Goal: Task Accomplishment & Management: Manage account settings

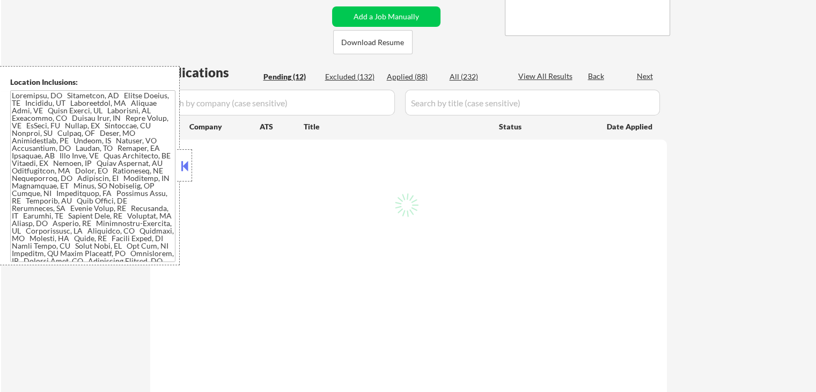
select select ""pending""
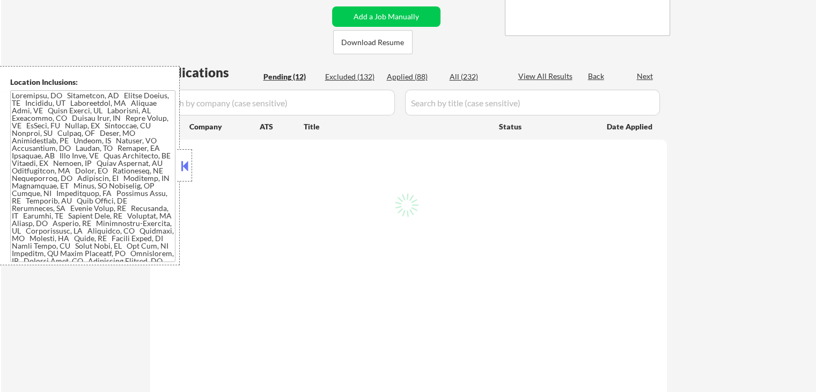
select select ""pending""
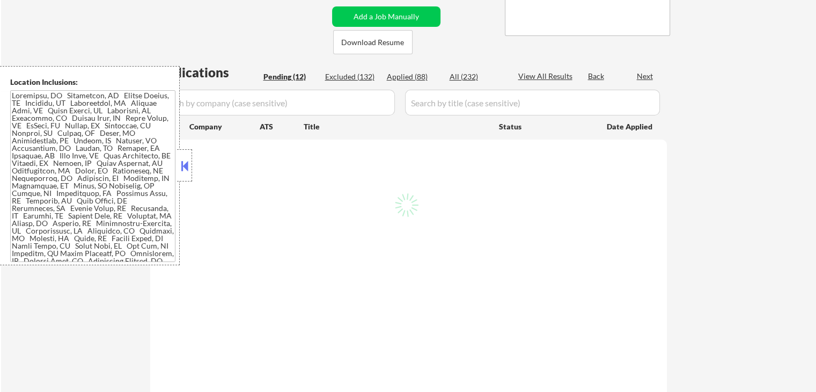
select select ""pending""
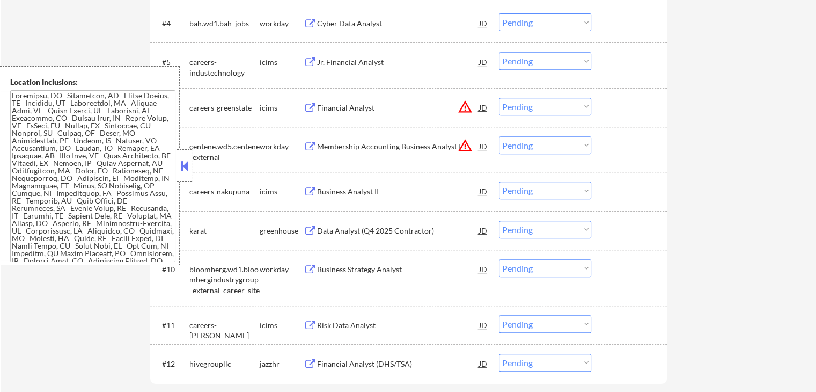
scroll to position [483, 0]
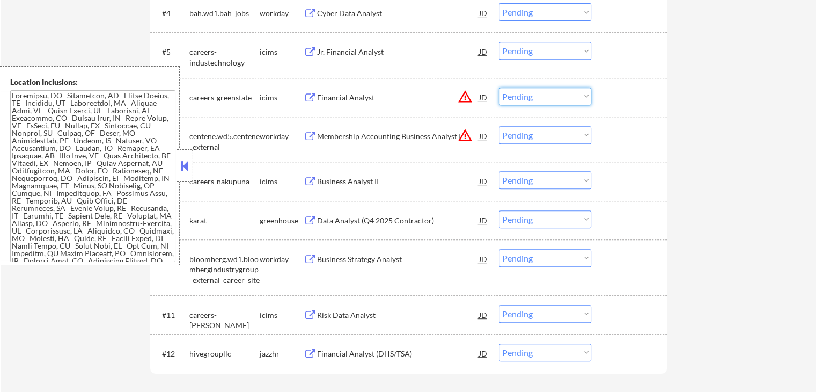
click at [522, 94] on select "Choose an option... Pending Applied Excluded (Questions) Excluded (Expired) Exc…" at bounding box center [545, 96] width 92 height 18
select select ""excluded__location_""
click at [499, 87] on select "Choose an option... Pending Applied Excluded (Questions) Excluded (Expired) Exc…" at bounding box center [545, 96] width 92 height 18
click at [546, 136] on select "Choose an option... Pending Applied Excluded (Questions) Excluded (Expired) Exc…" at bounding box center [545, 135] width 92 height 18
select select ""excluded__location_""
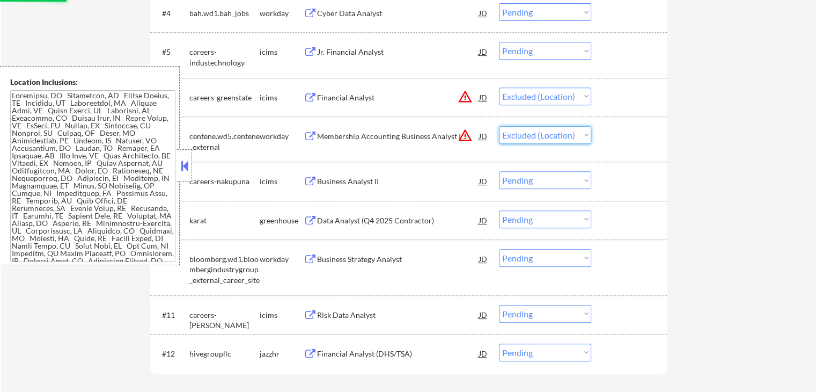
click at [499, 126] on select "Choose an option... Pending Applied Excluded (Questions) Excluded (Expired) Exc…" at bounding box center [545, 135] width 92 height 18
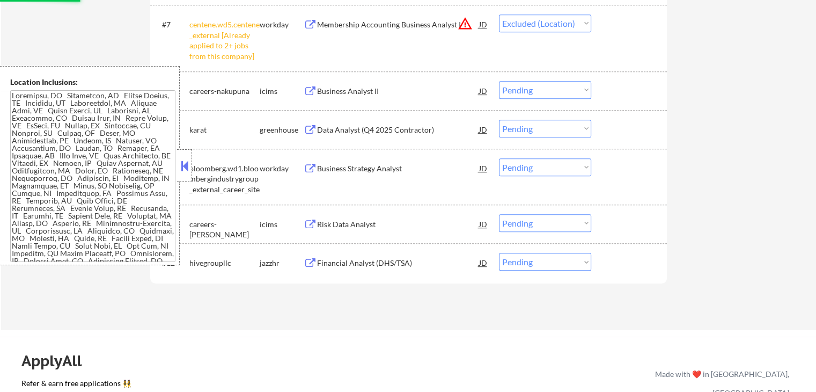
scroll to position [537, 0]
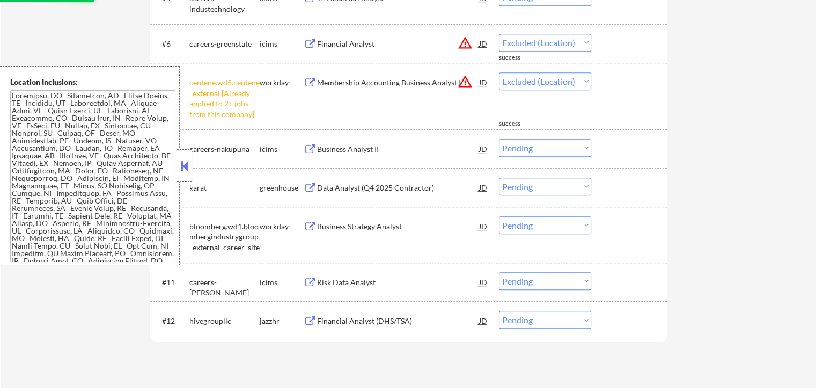
select select ""pending""
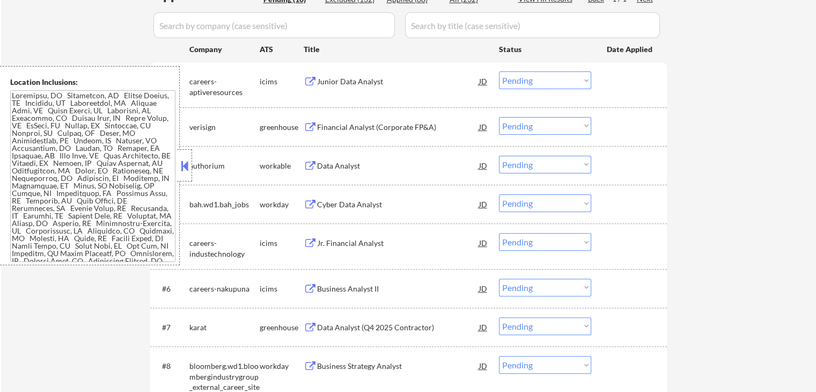
scroll to position [268, 0]
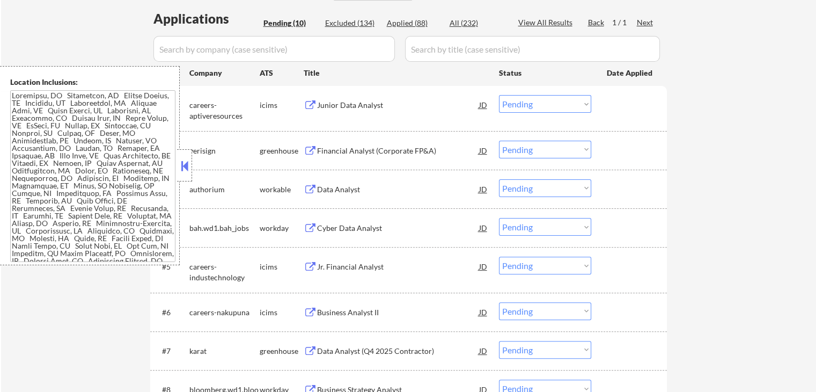
drag, startPoint x: 707, startPoint y: 182, endPoint x: 680, endPoint y: 178, distance: 27.2
click at [706, 181] on div "← Return to /applysquad Mailslurp Inbox Job Search Builder [PERSON_NAME] User E…" at bounding box center [408, 163] width 815 height 776
click at [306, 149] on button at bounding box center [310, 151] width 13 height 10
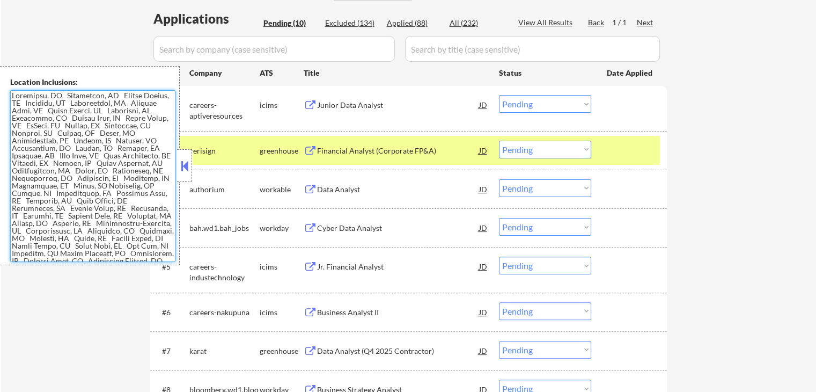
drag, startPoint x: 537, startPoint y: 143, endPoint x: 535, endPoint y: 148, distance: 5.6
click at [537, 143] on select "Choose an option... Pending Applied Excluded (Questions) Excluded (Expired) Exc…" at bounding box center [545, 150] width 92 height 18
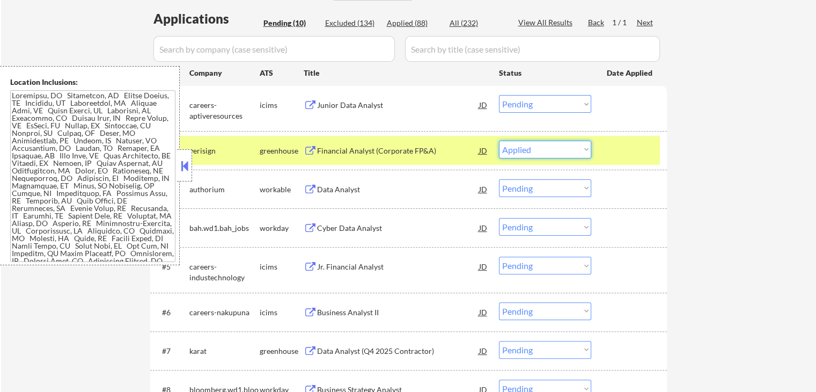
click at [499, 141] on select "Choose an option... Pending Applied Excluded (Questions) Excluded (Expired) Exc…" at bounding box center [545, 150] width 92 height 18
click at [307, 189] on button at bounding box center [310, 190] width 13 height 10
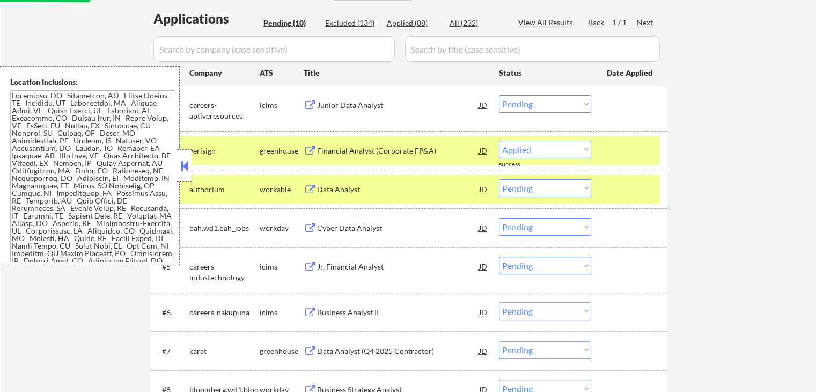
select select ""pending""
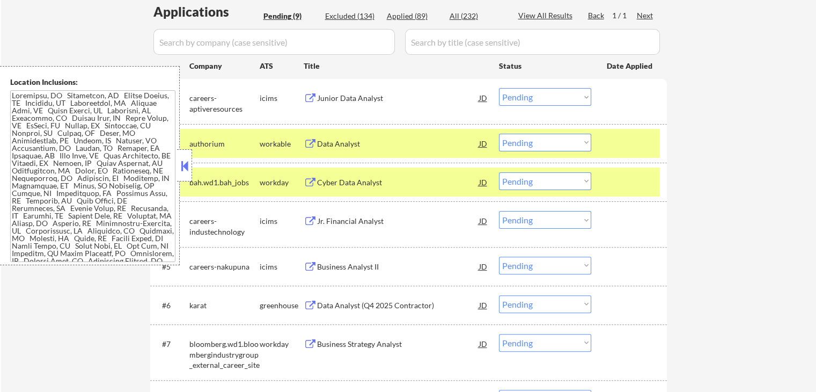
scroll to position [376, 0]
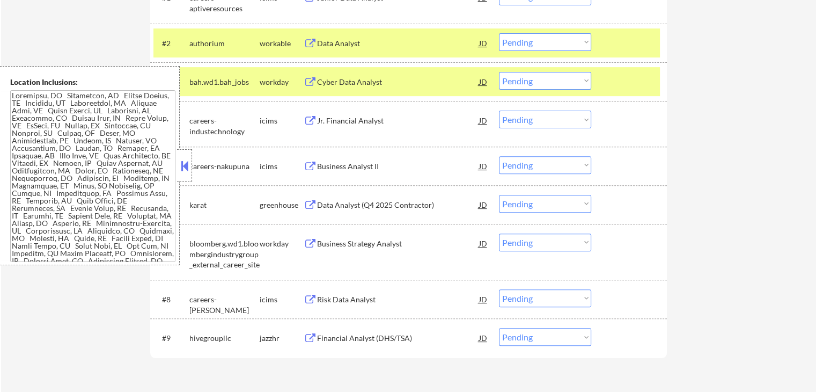
click at [308, 205] on button at bounding box center [310, 205] width 13 height 10
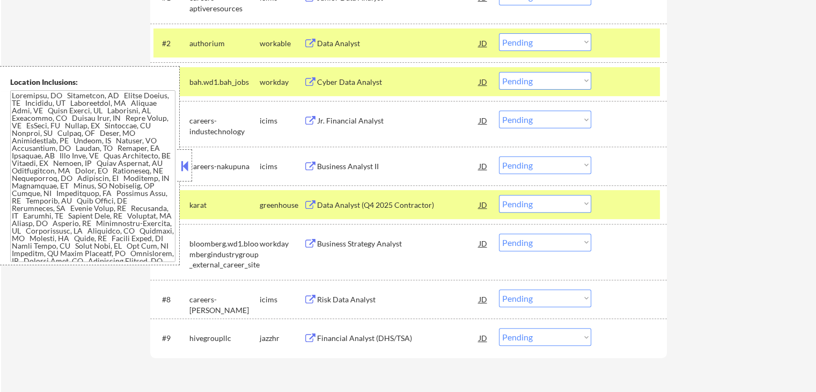
click at [551, 204] on select "Choose an option... Pending Applied Excluded (Questions) Excluded (Expired) Exc…" at bounding box center [545, 204] width 92 height 18
click at [499, 195] on select "Choose an option... Pending Applied Excluded (Questions) Excluded (Expired) Exc…" at bounding box center [545, 204] width 92 height 18
click at [724, 125] on div "← Return to /applysquad Mailslurp Inbox Job Search Builder [PERSON_NAME] User E…" at bounding box center [408, 35] width 815 height 737
select select ""pending""
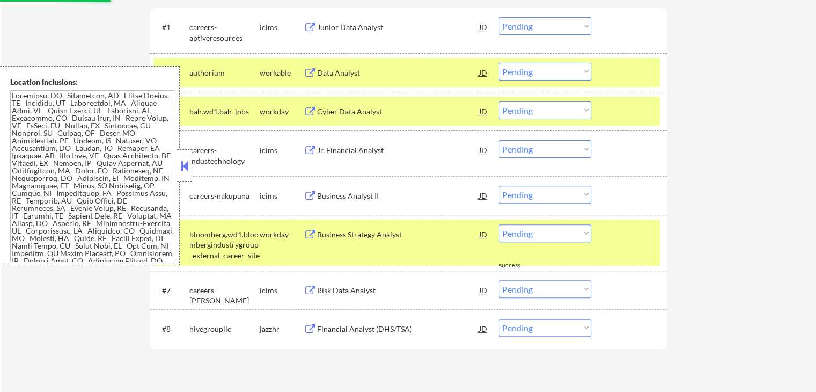
scroll to position [322, 0]
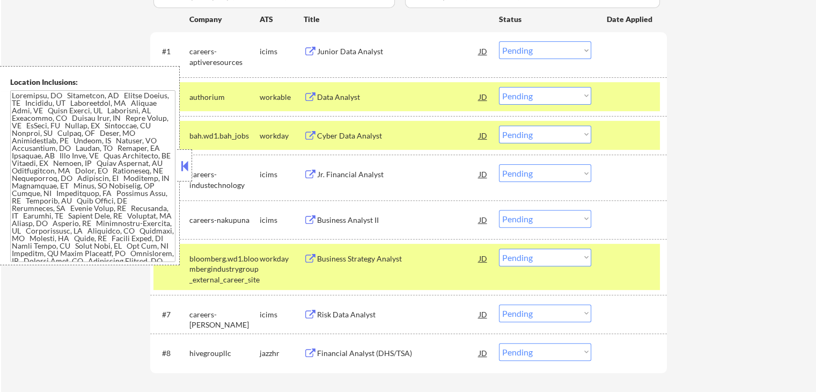
click at [307, 135] on button at bounding box center [310, 136] width 13 height 10
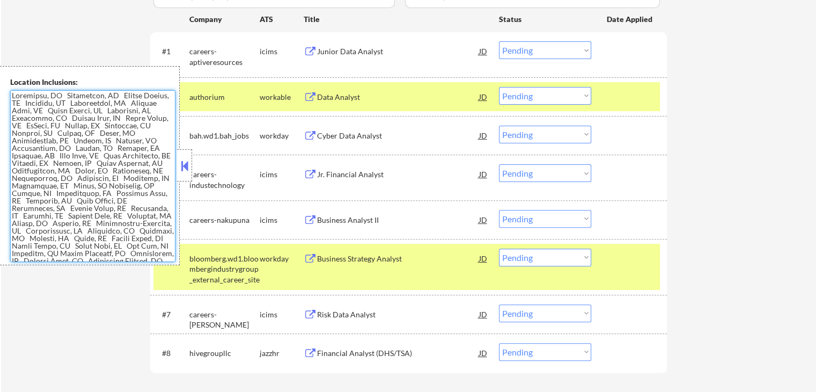
click at [562, 133] on select "Choose an option... Pending Applied Excluded (Questions) Excluded (Expired) Exc…" at bounding box center [545, 135] width 92 height 18
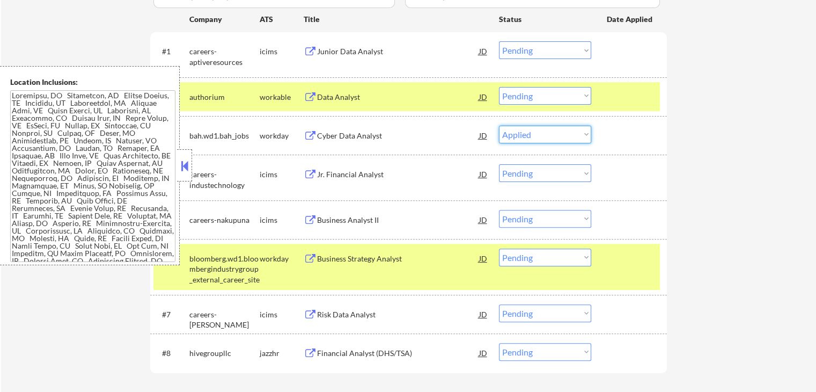
click at [499, 126] on select "Choose an option... Pending Applied Excluded (Questions) Excluded (Expired) Exc…" at bounding box center [545, 135] width 92 height 18
click at [309, 132] on button at bounding box center [310, 136] width 13 height 10
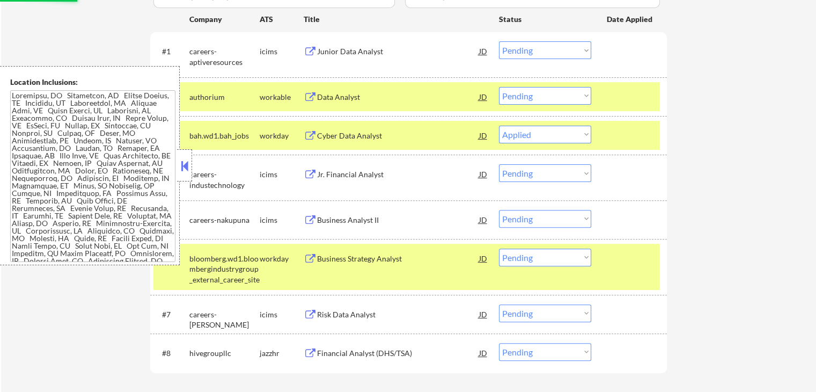
select select ""pending""
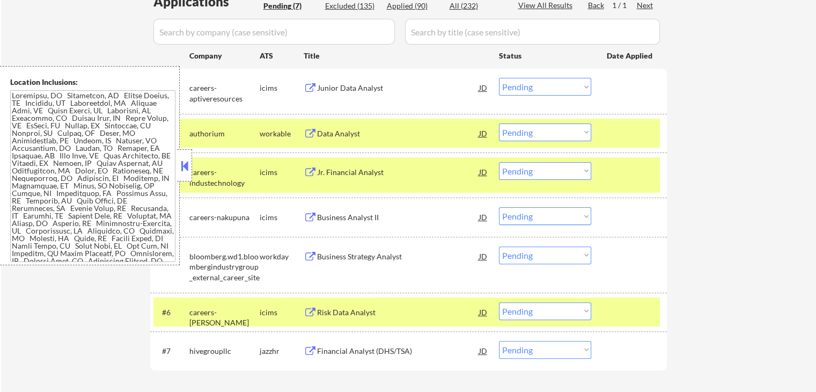
scroll to position [268, 0]
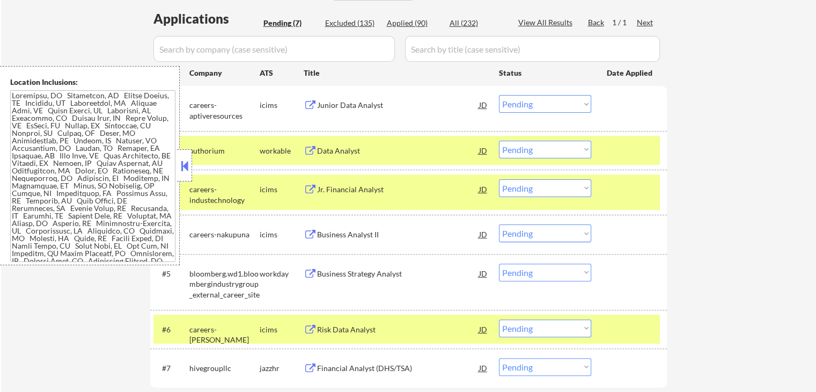
click at [735, 193] on div "← Return to /applysquad Mailslurp Inbox Job Search Builder [PERSON_NAME] User E…" at bounding box center [408, 105] width 815 height 660
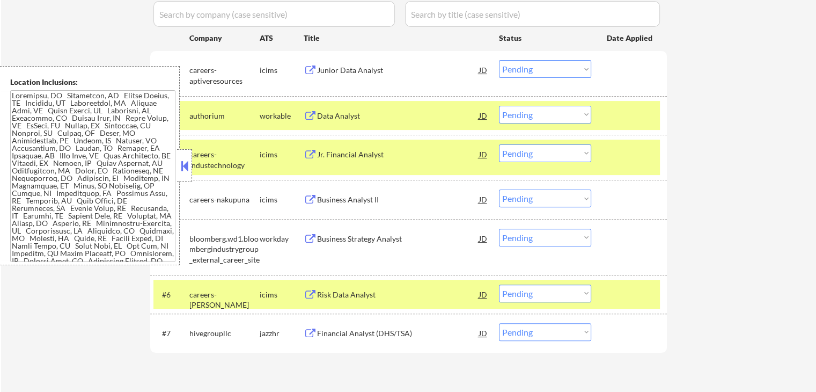
scroll to position [322, 0]
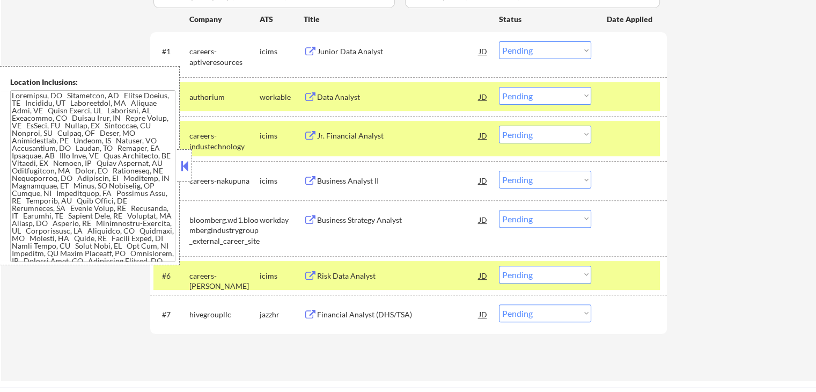
click at [311, 216] on button at bounding box center [310, 220] width 13 height 10
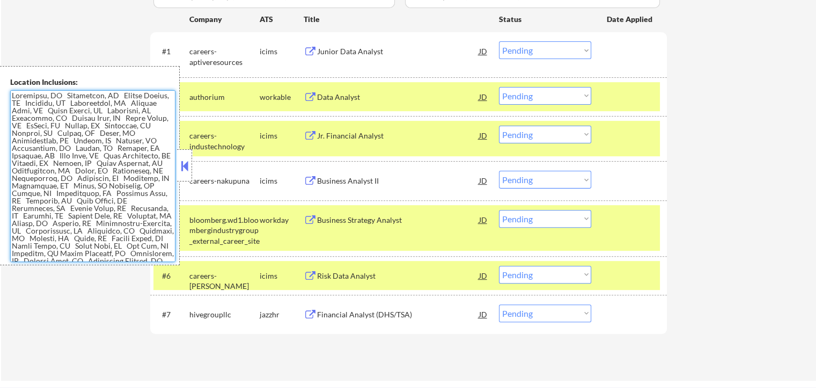
click at [711, 55] on div "← Return to /applysquad Mailslurp Inbox Job Search Builder [PERSON_NAME] User E…" at bounding box center [408, 51] width 815 height 660
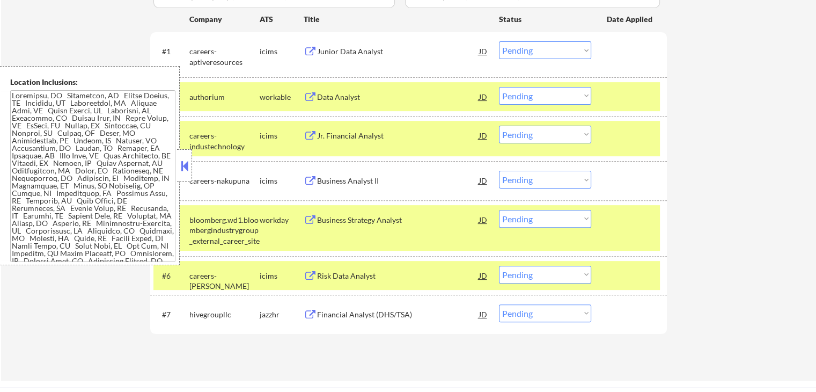
click at [307, 316] on button at bounding box center [310, 315] width 13 height 10
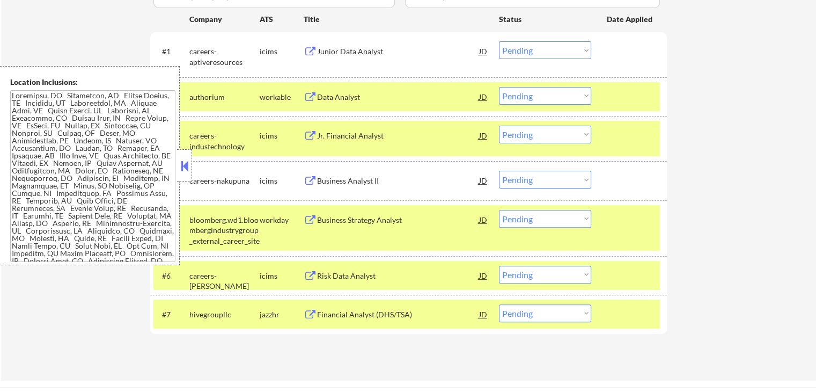
click at [550, 313] on select "Choose an option... Pending Applied Excluded (Questions) Excluded (Expired) Exc…" at bounding box center [545, 313] width 92 height 18
select select ""applied""
click at [499, 304] on select "Choose an option... Pending Applied Excluded (Questions) Excluded (Expired) Exc…" at bounding box center [545, 313] width 92 height 18
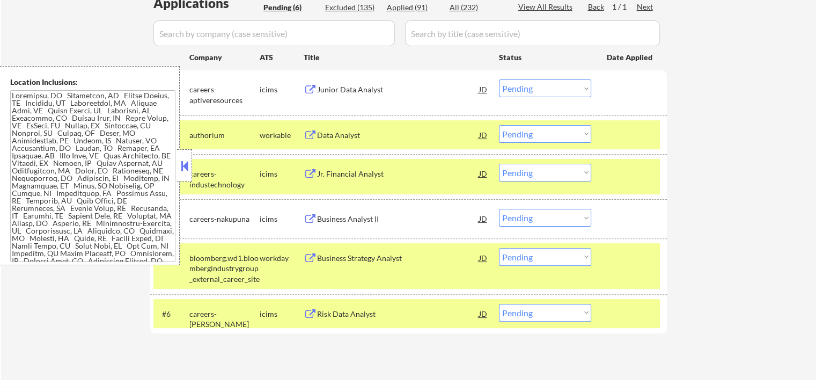
scroll to position [268, 0]
